Goal: Information Seeking & Learning: Check status

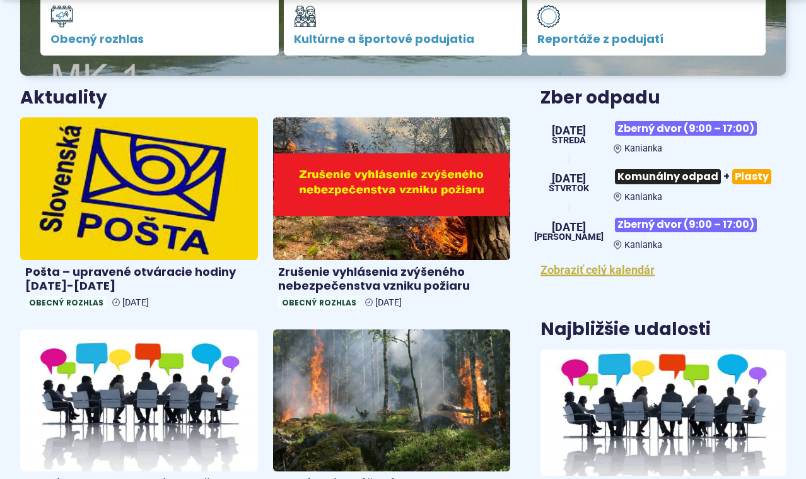
scroll to position [427, 0]
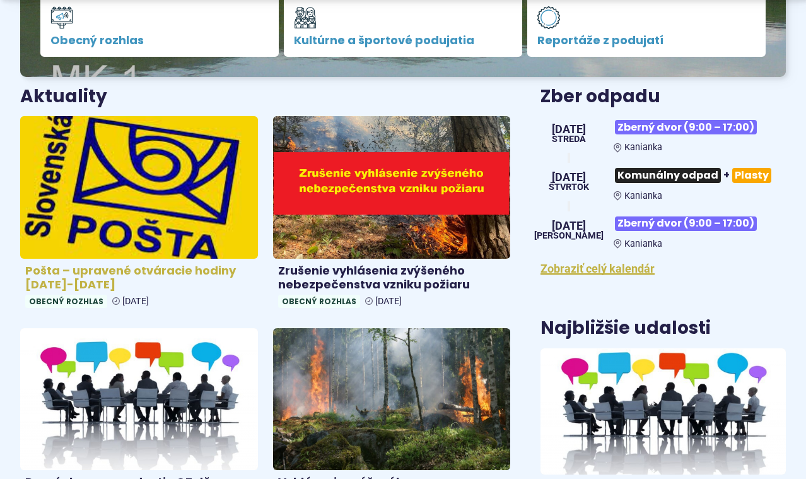
click at [134, 163] on img at bounding box center [139, 186] width 273 height 163
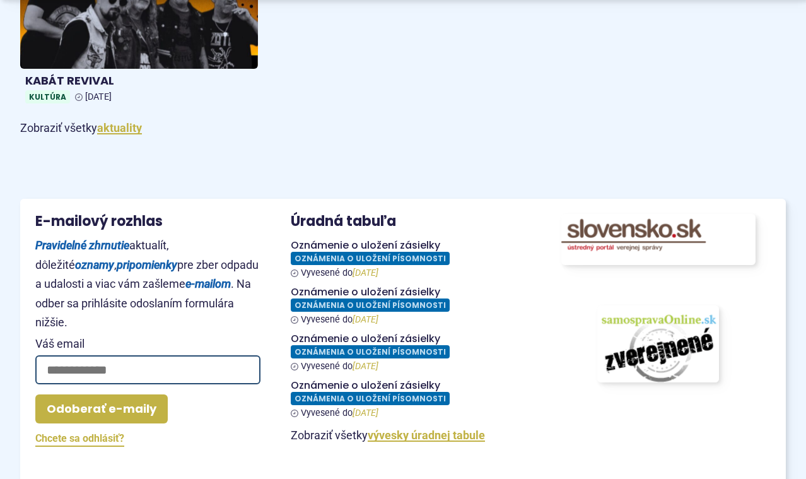
scroll to position [1453, 0]
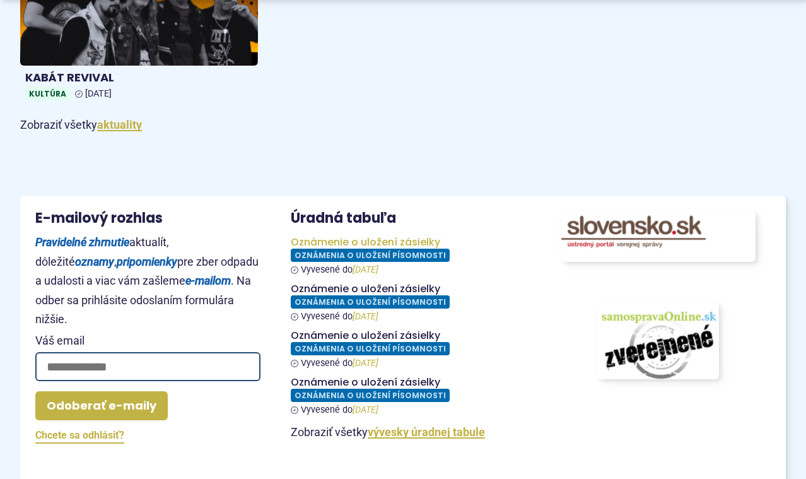
click at [346, 246] on figure at bounding box center [403, 255] width 225 height 39
click at [353, 294] on figure at bounding box center [403, 302] width 225 height 39
click at [357, 337] on figure at bounding box center [403, 348] width 225 height 39
click at [363, 394] on figure at bounding box center [403, 395] width 225 height 39
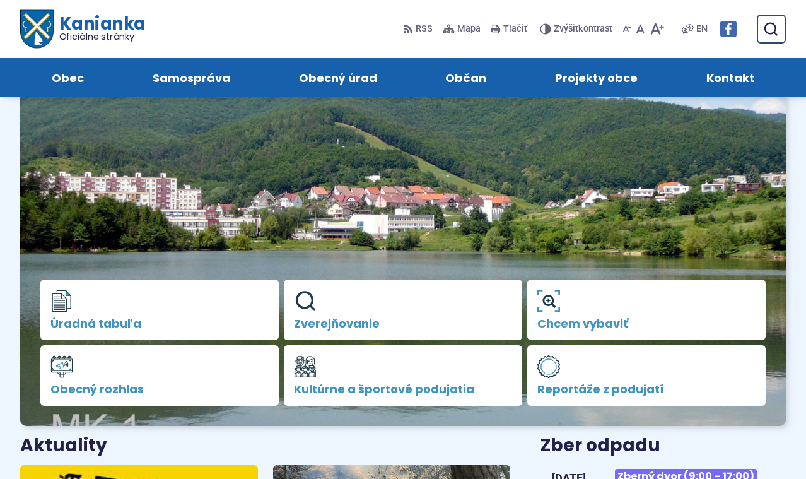
scroll to position [0, 0]
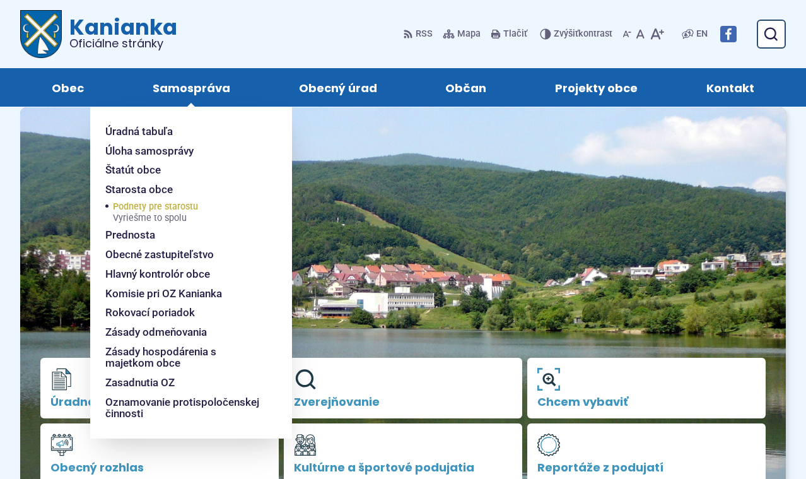
click at [180, 215] on span "Vyriešme to spolu" at bounding box center [155, 218] width 85 height 10
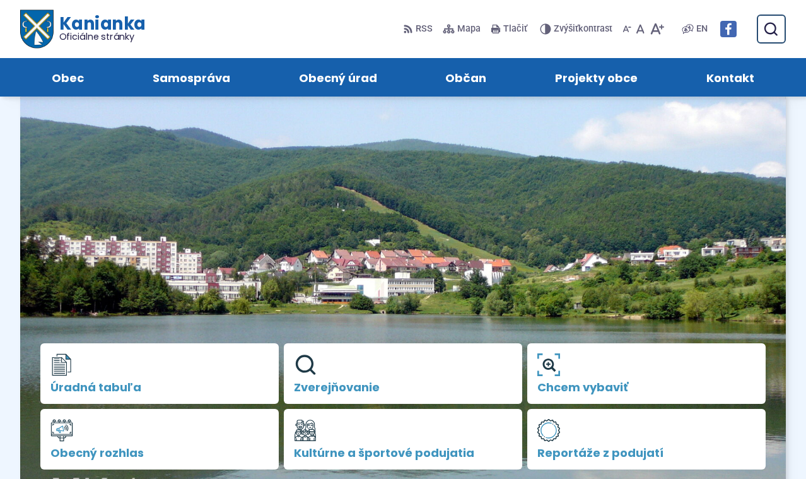
scroll to position [11, 0]
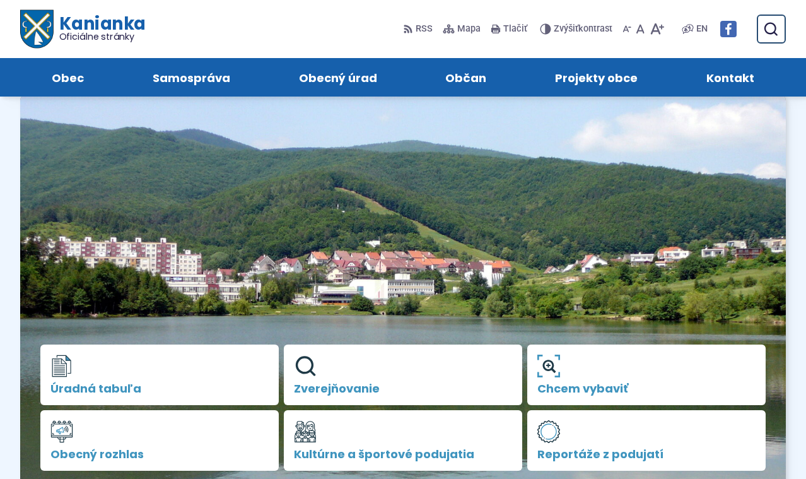
click at [191, 245] on img at bounding box center [403, 292] width 766 height 397
drag, startPoint x: 191, startPoint y: 245, endPoint x: 174, endPoint y: 179, distance: 68.4
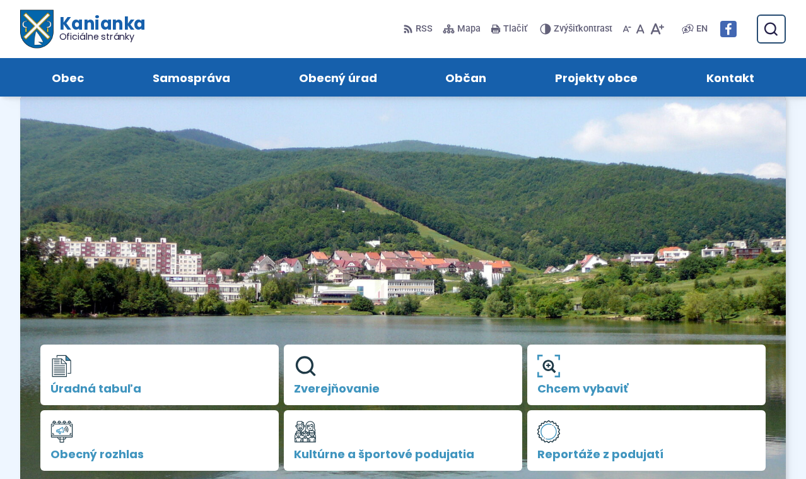
click at [174, 179] on img at bounding box center [403, 292] width 766 height 397
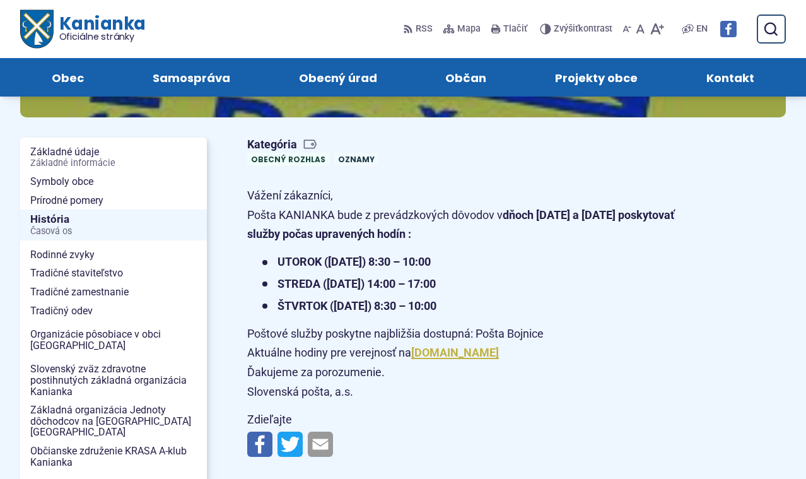
scroll to position [208, 0]
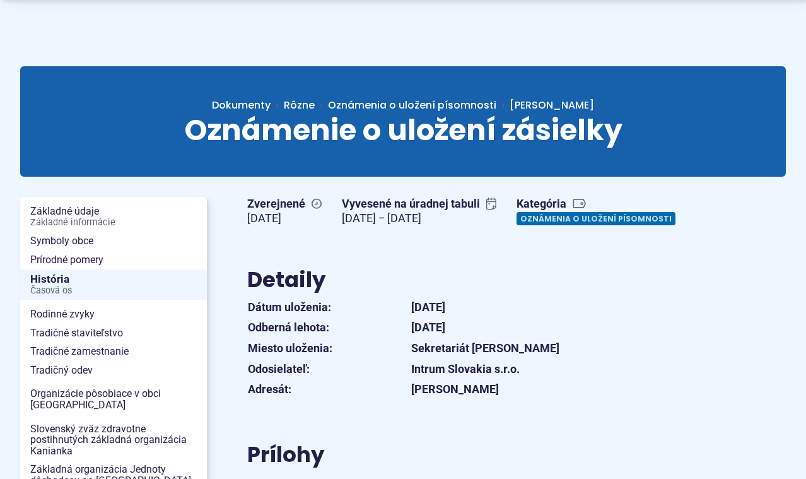
scroll to position [64, 0]
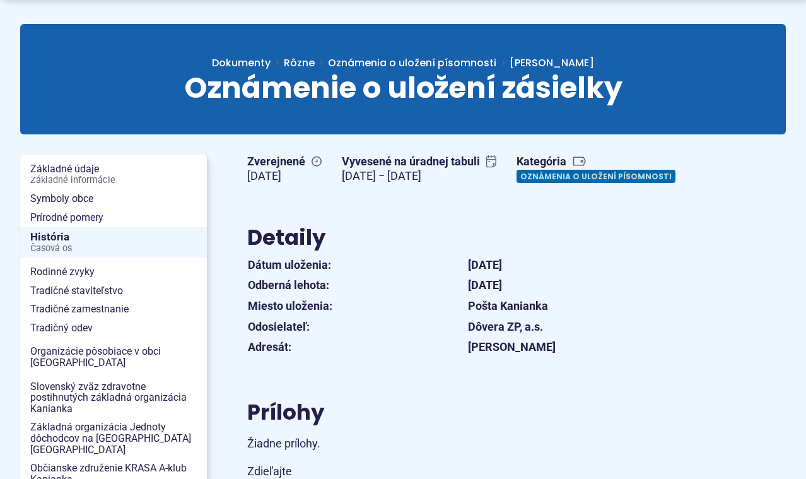
scroll to position [102, 0]
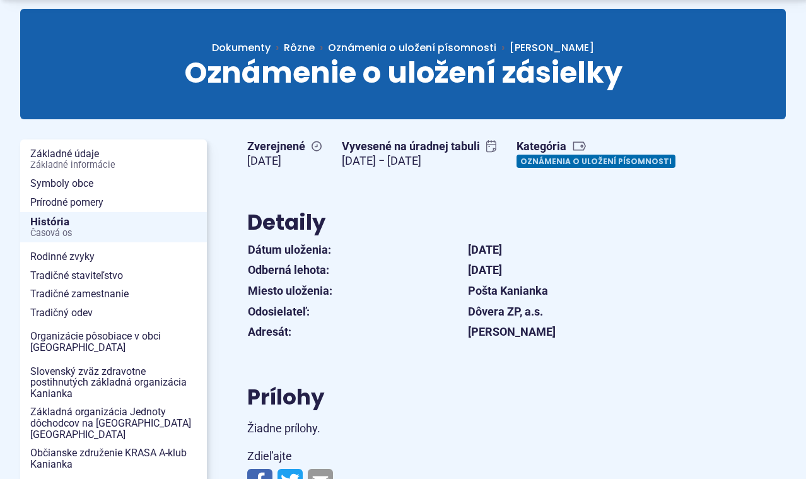
scroll to position [118, 0]
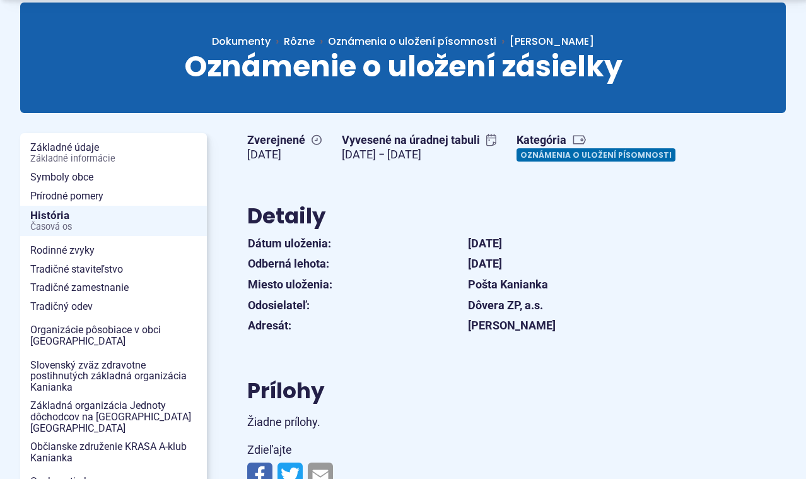
scroll to position [124, 0]
